Goal: Find specific page/section: Find specific page/section

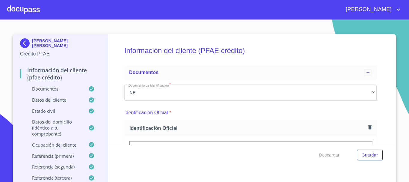
scroll to position [60, 0]
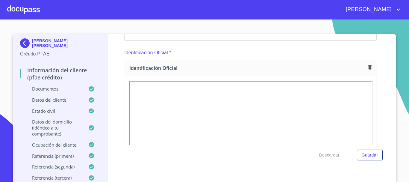
click at [25, 6] on div at bounding box center [23, 9] width 33 height 19
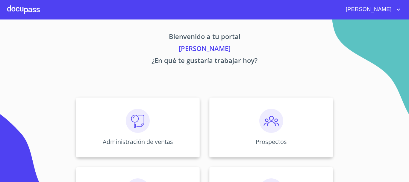
scroll to position [60, 0]
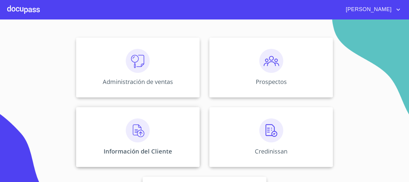
click at [126, 135] on img at bounding box center [138, 130] width 24 height 24
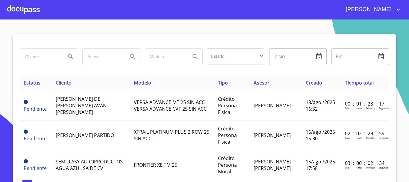
click at [39, 53] on input "search" at bounding box center [40, 56] width 41 height 16
click at [38, 59] on input "search" at bounding box center [40, 56] width 41 height 16
click at [31, 58] on input "search" at bounding box center [40, 56] width 41 height 16
type input "[PERSON_NAME]"
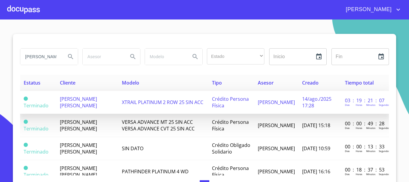
click at [93, 106] on span "[PERSON_NAME] [PERSON_NAME]" at bounding box center [78, 101] width 37 height 13
